Goal: Communication & Community: Share content

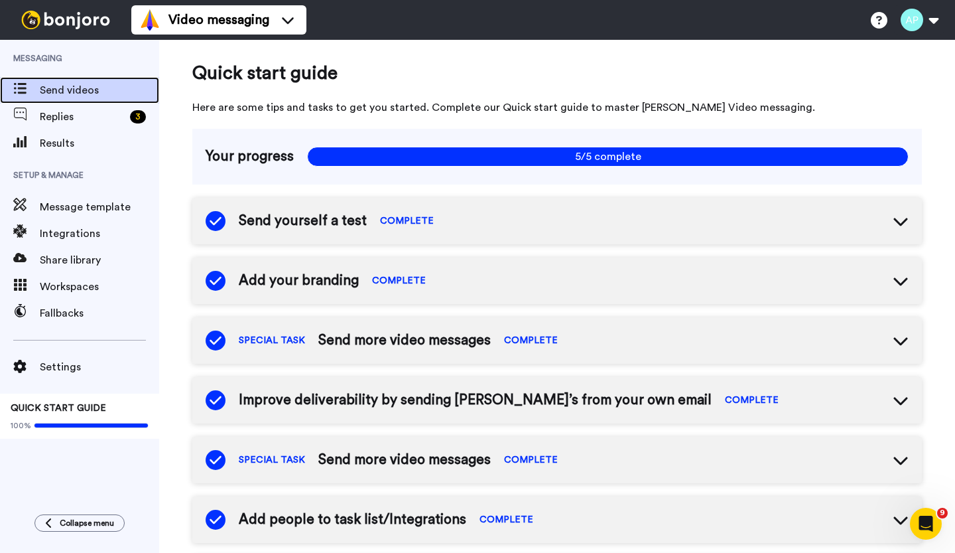
click at [77, 94] on span "Send videos" at bounding box center [99, 90] width 119 height 16
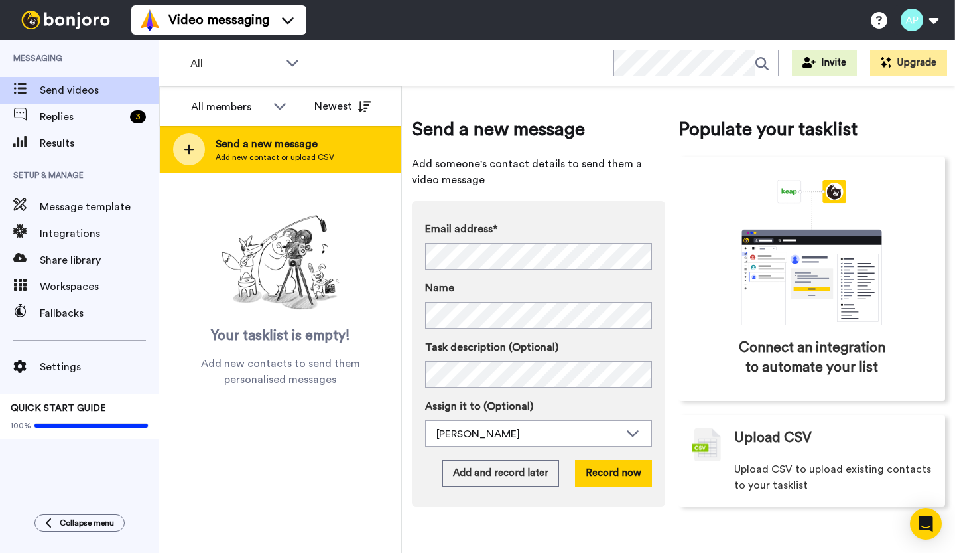
click at [187, 150] on icon at bounding box center [189, 150] width 10 height 10
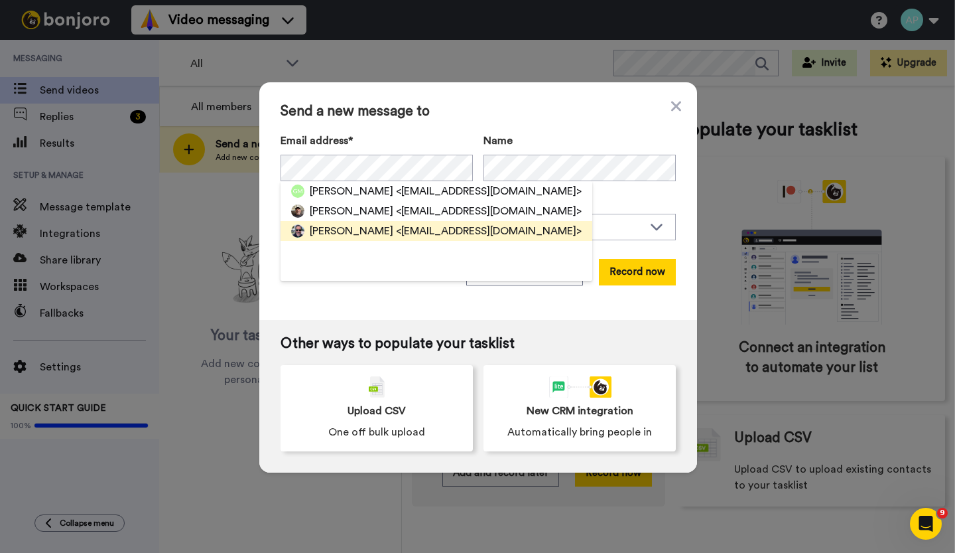
click at [324, 237] on span "[PERSON_NAME]" at bounding box center [352, 231] width 84 height 16
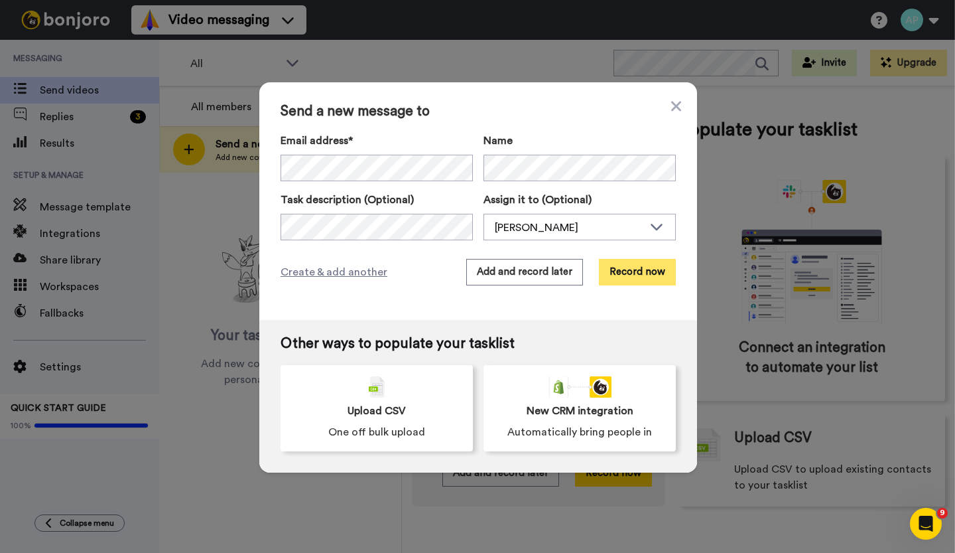
click at [645, 273] on button "Record now" at bounding box center [637, 272] width 77 height 27
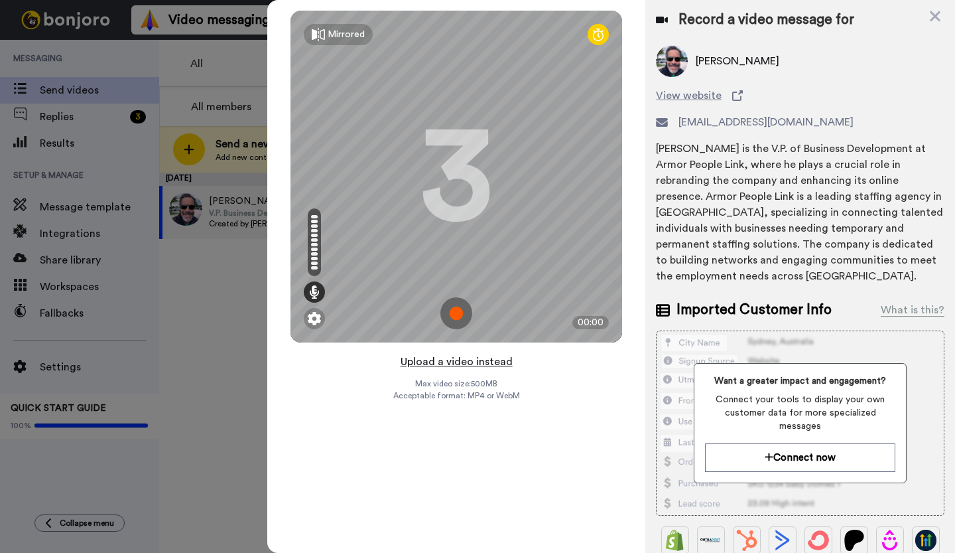
click at [451, 364] on button "Upload a video instead" at bounding box center [457, 361] width 120 height 17
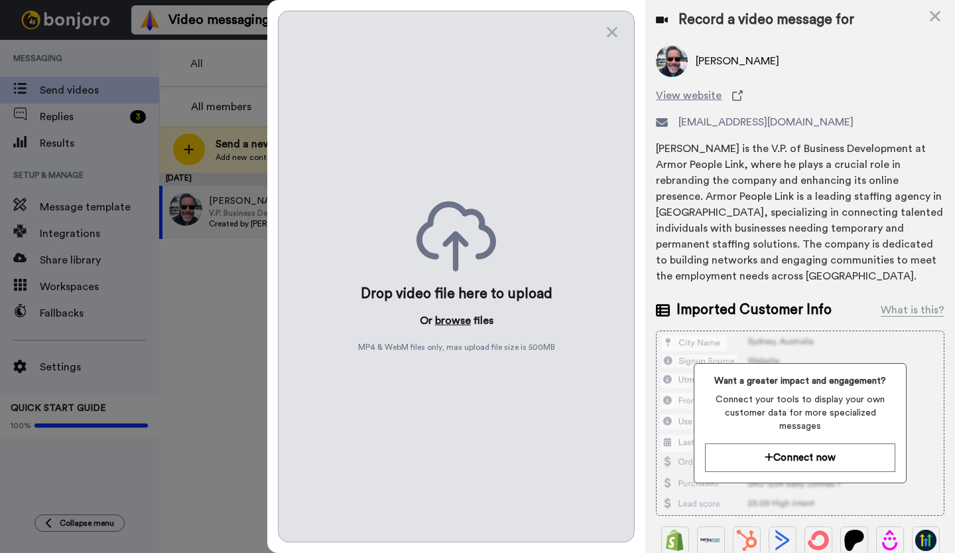
click at [454, 322] on button "browse" at bounding box center [453, 321] width 36 height 16
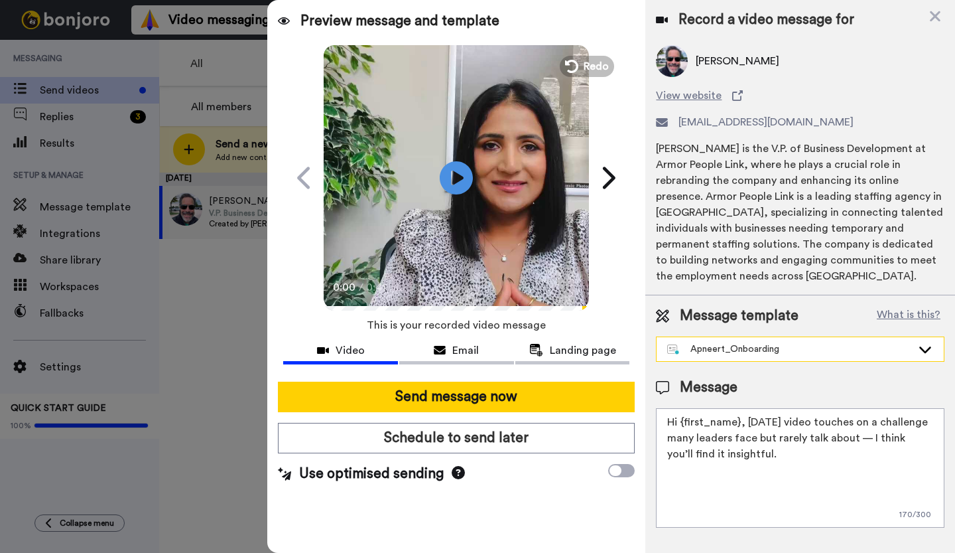
click at [758, 352] on div "Apneert_Onboarding" at bounding box center [790, 348] width 245 height 13
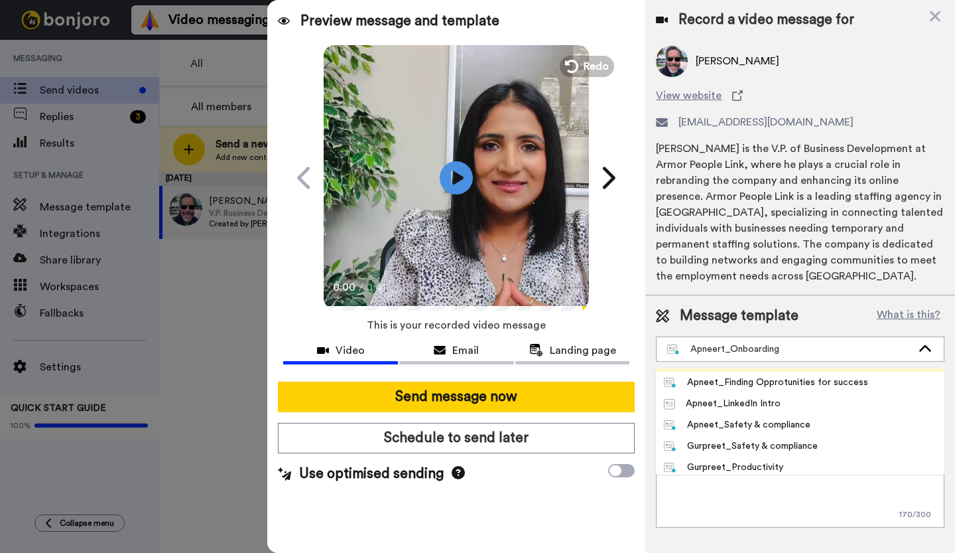
scroll to position [65, 0]
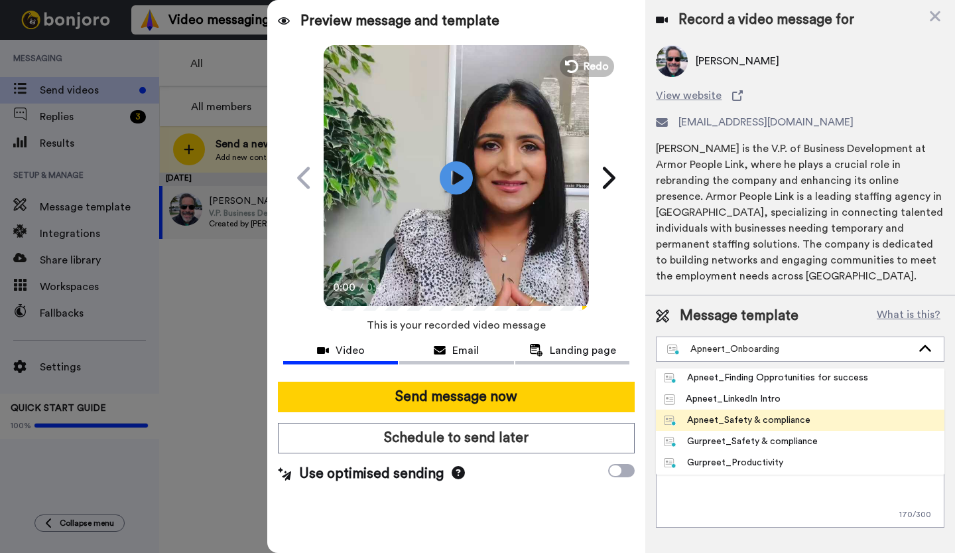
click at [794, 417] on div "Apneet_Safety & compliance" at bounding box center [737, 419] width 147 height 13
type textarea "Hi {first_name}, I’ve created this video that uncover the secrets to a happy an…"
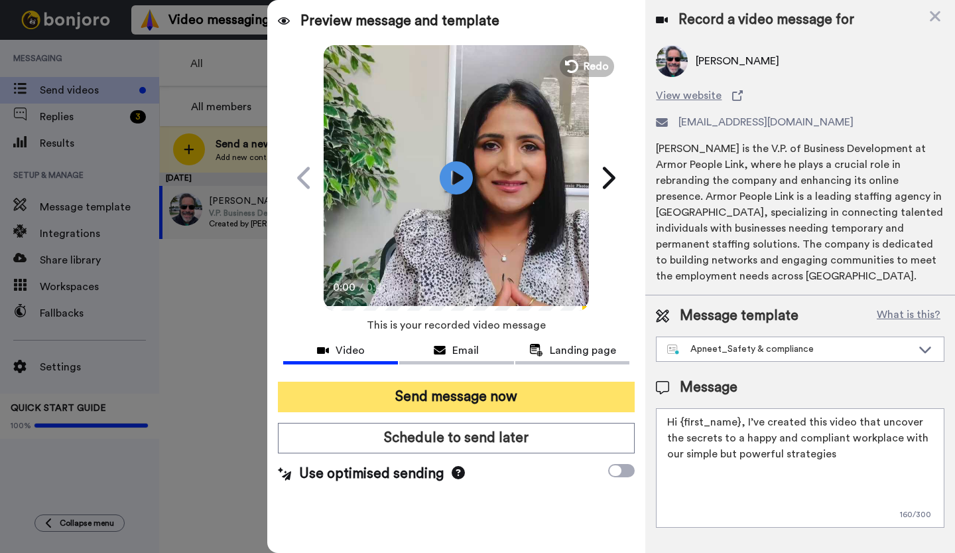
click at [540, 397] on button "Send message now" at bounding box center [456, 397] width 357 height 31
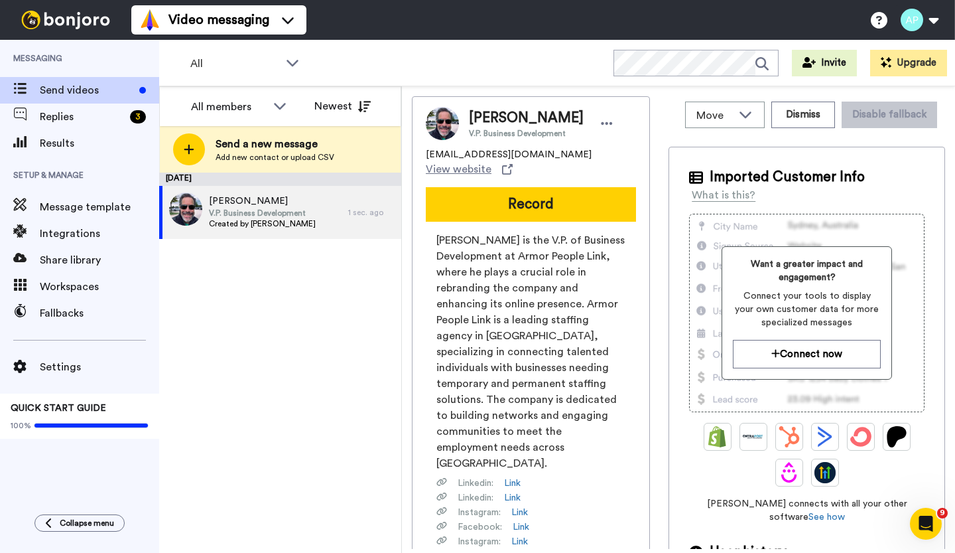
scroll to position [0, 0]
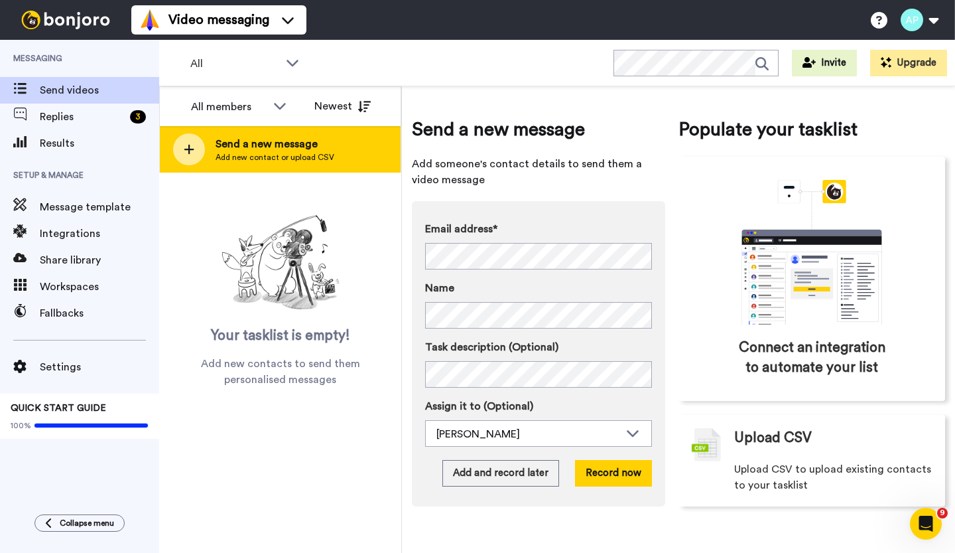
click at [195, 145] on div at bounding box center [189, 149] width 32 height 32
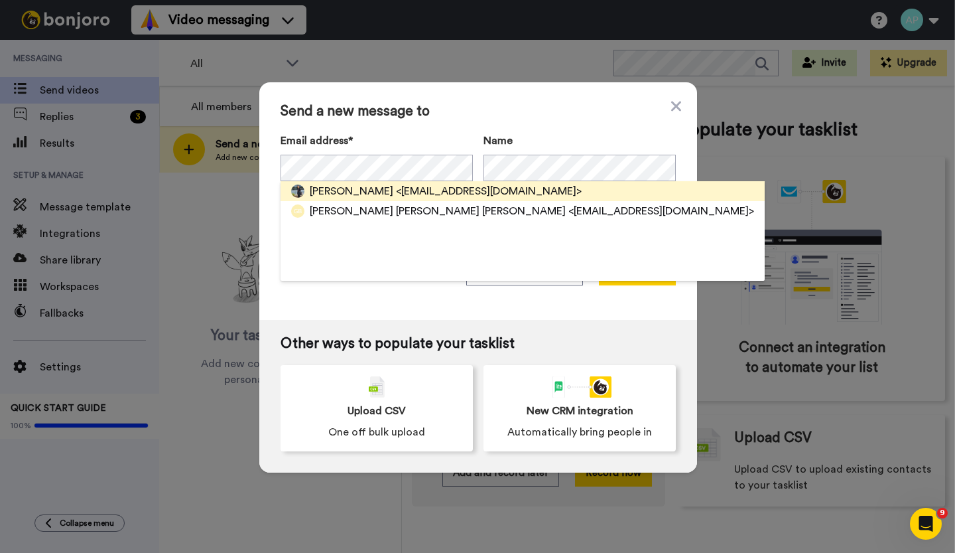
click at [376, 187] on span "Gurpreet Rakhra" at bounding box center [352, 191] width 84 height 16
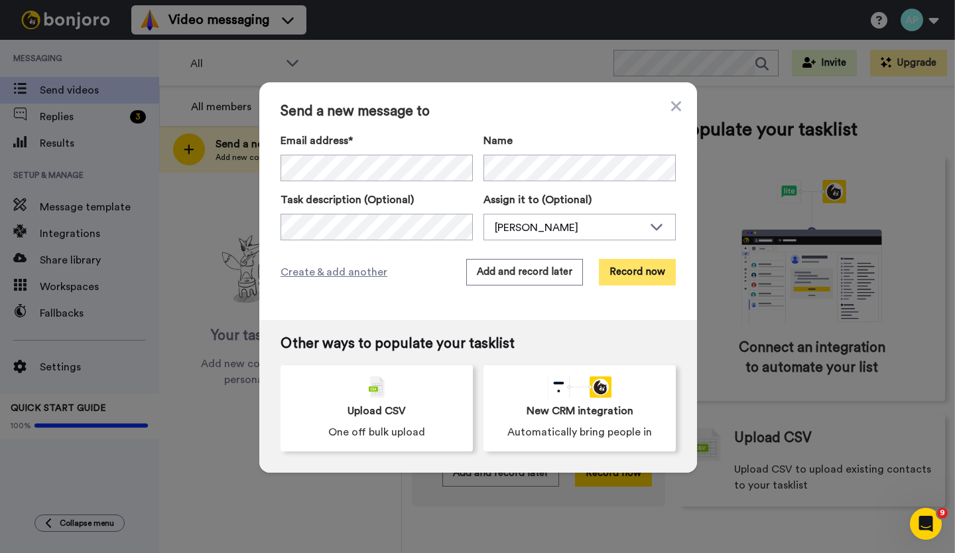
click at [636, 275] on button "Record now" at bounding box center [637, 272] width 77 height 27
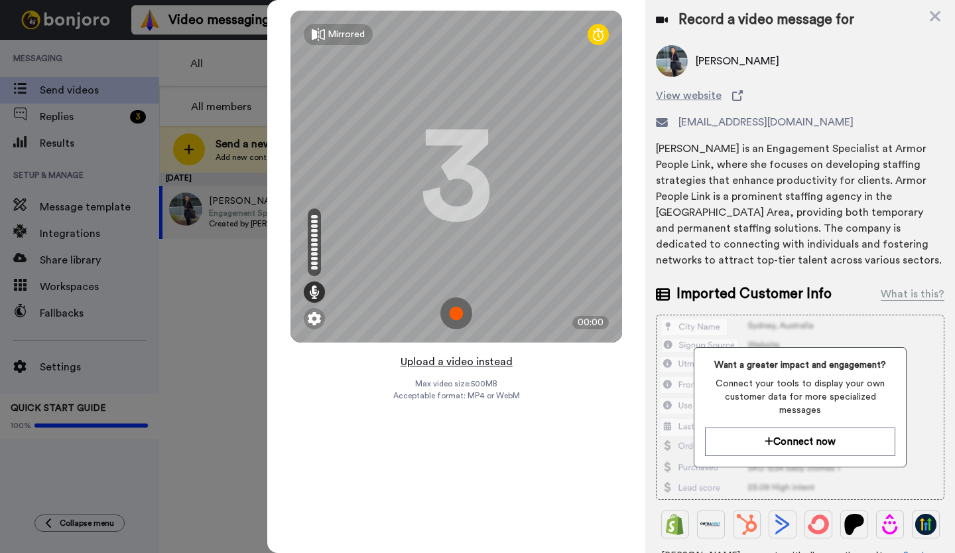
click at [451, 364] on button "Upload a video instead" at bounding box center [457, 361] width 120 height 17
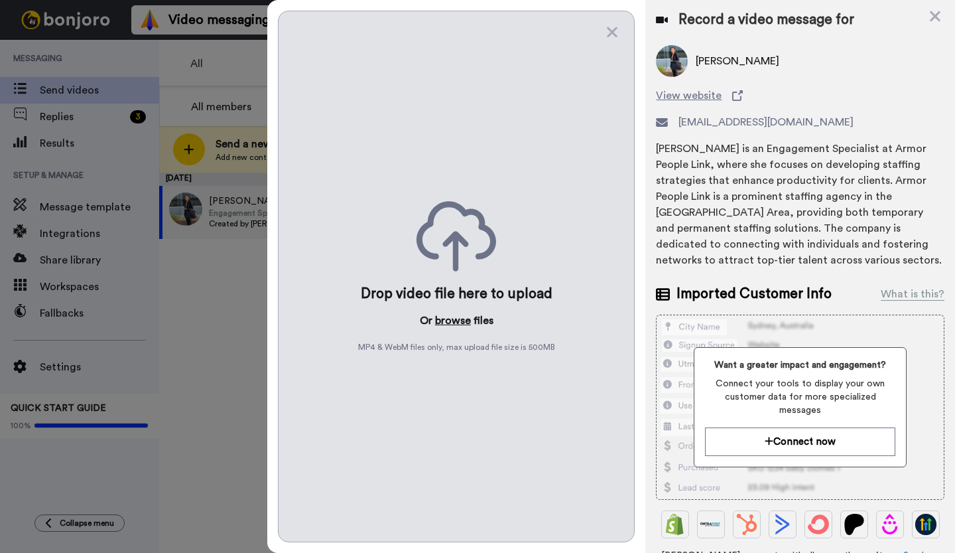
click at [450, 321] on button "browse" at bounding box center [453, 321] width 36 height 16
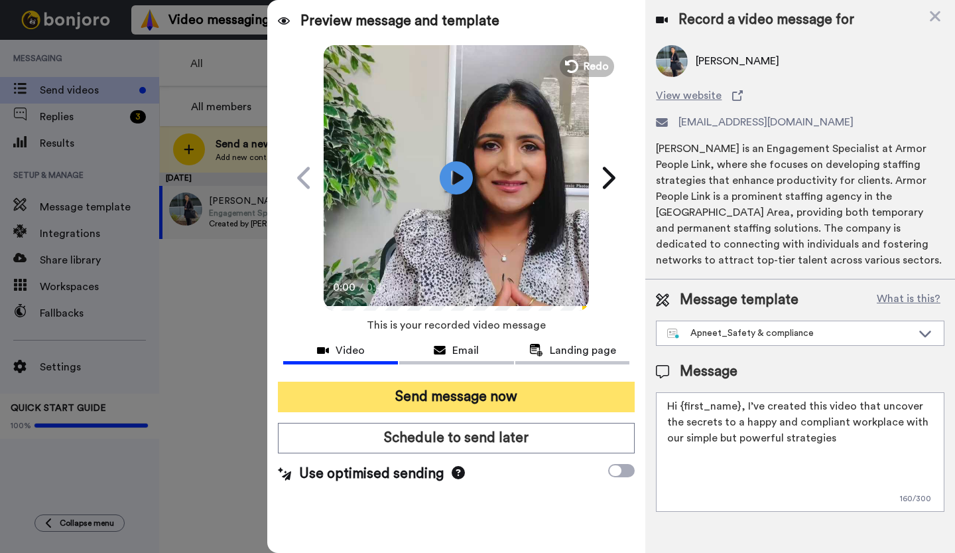
click at [483, 406] on button "Send message now" at bounding box center [456, 397] width 357 height 31
